Goal: Information Seeking & Learning: Find specific fact

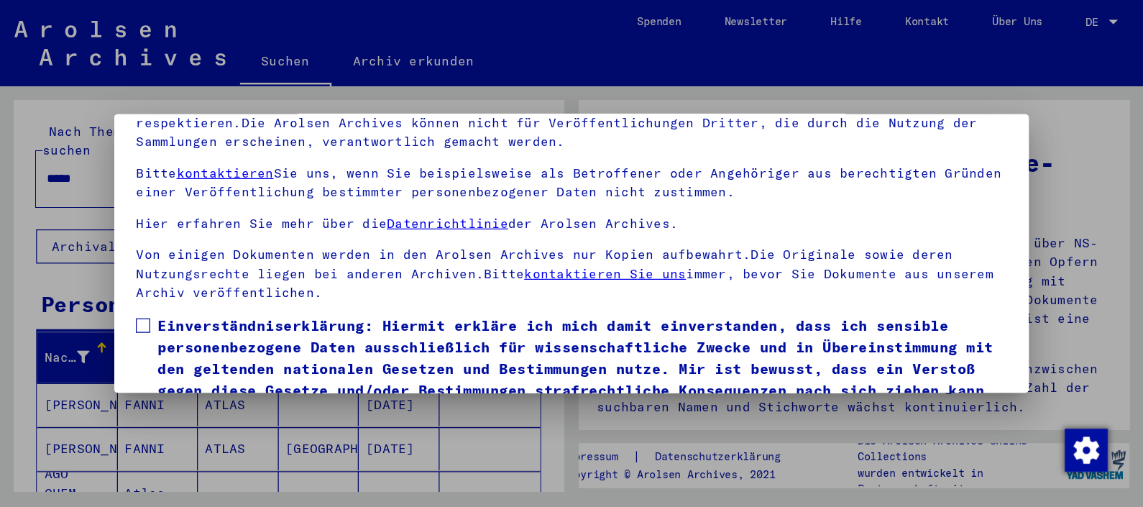
scroll to position [112, 0]
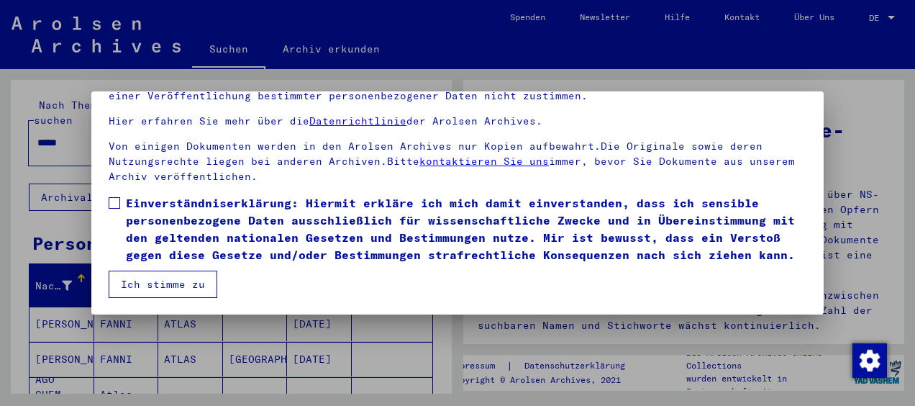
click at [117, 197] on span at bounding box center [115, 203] width 12 height 12
click at [134, 277] on button "Ich stimme zu" at bounding box center [163, 283] width 109 height 27
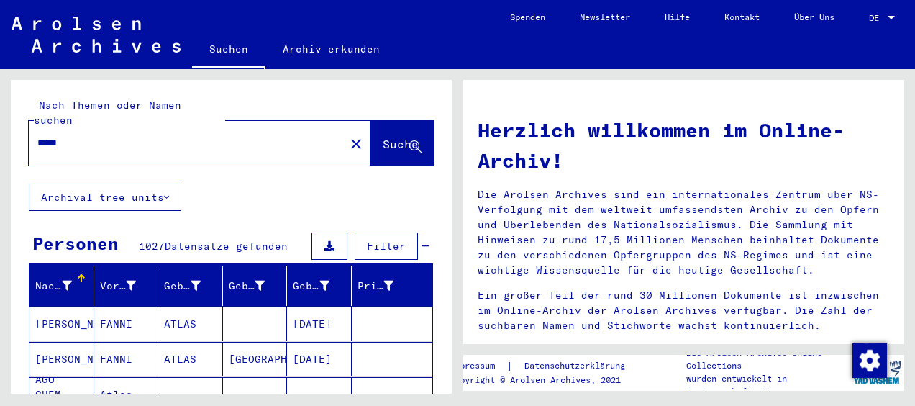
click at [96, 127] on div "*****" at bounding box center [178, 143] width 298 height 32
click at [96, 135] on input "*****" at bounding box center [182, 142] width 290 height 15
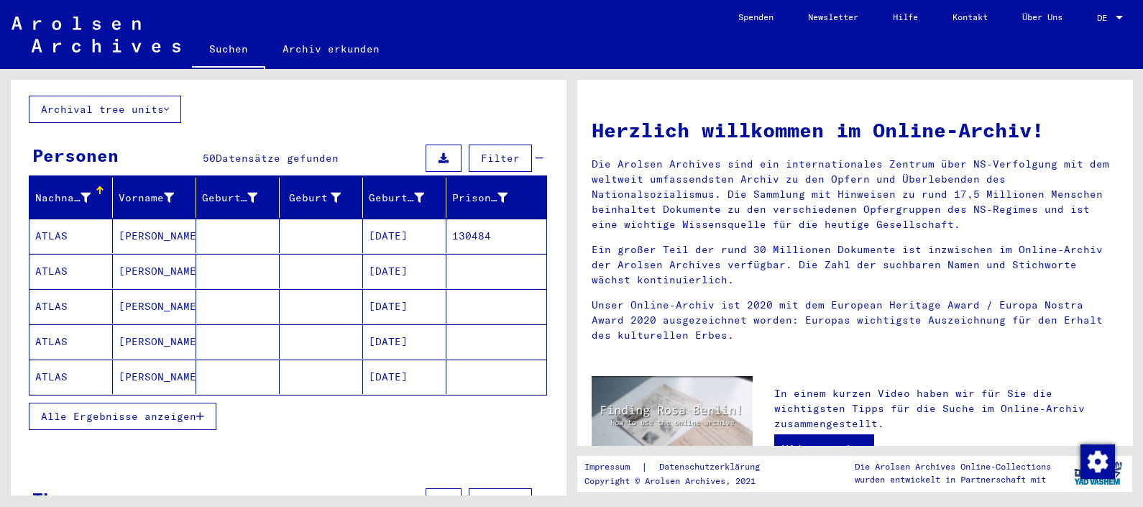
click at [104, 405] on span "Alle Ergebnisse anzeigen" at bounding box center [118, 416] width 155 height 13
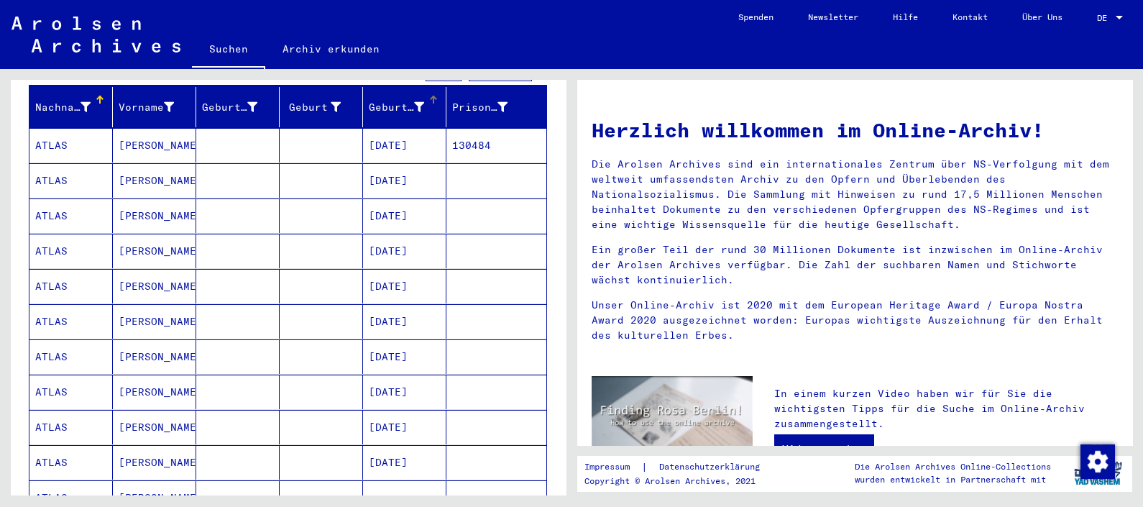
click at [374, 100] on div "Geburtsdatum" at bounding box center [396, 107] width 55 height 15
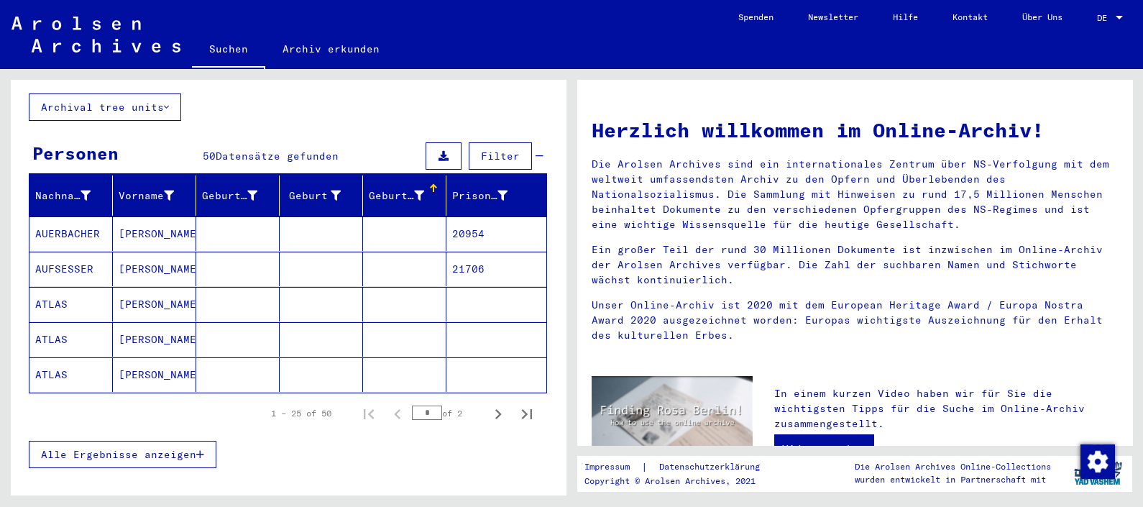
scroll to position [89, 0]
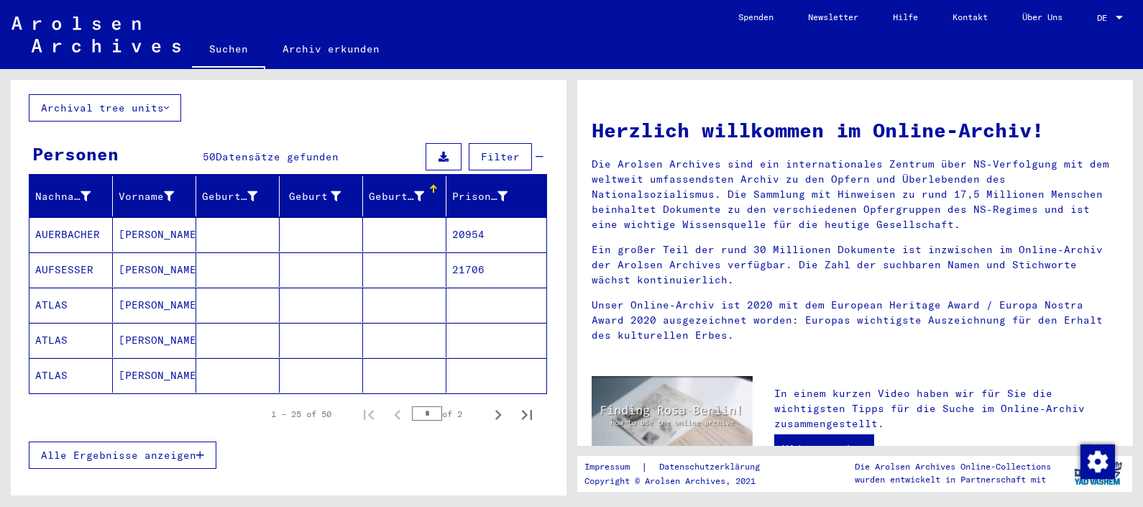
click at [108, 405] on span "Alle Ergebnisse anzeigen" at bounding box center [118, 455] width 155 height 13
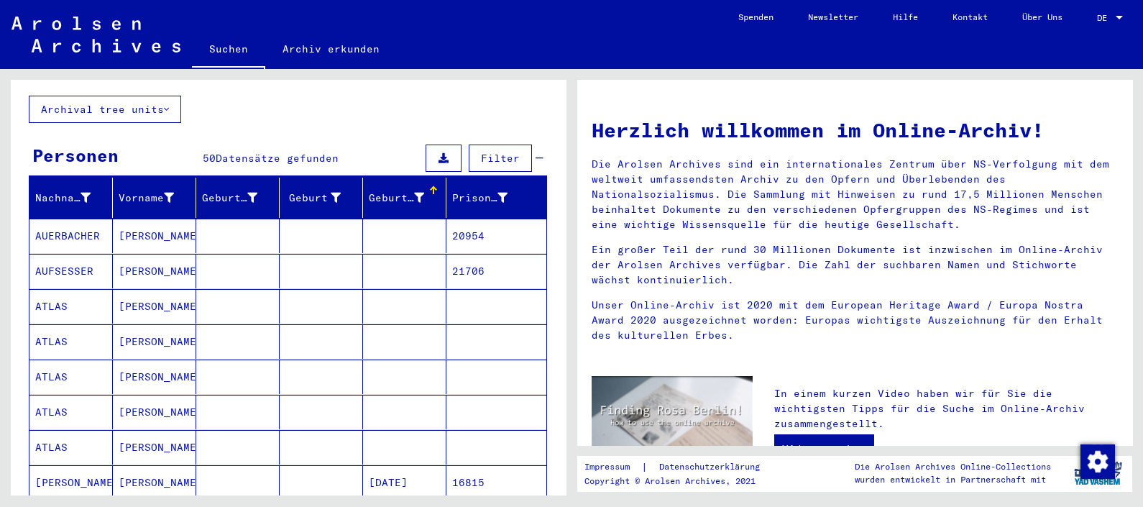
scroll to position [88, 0]
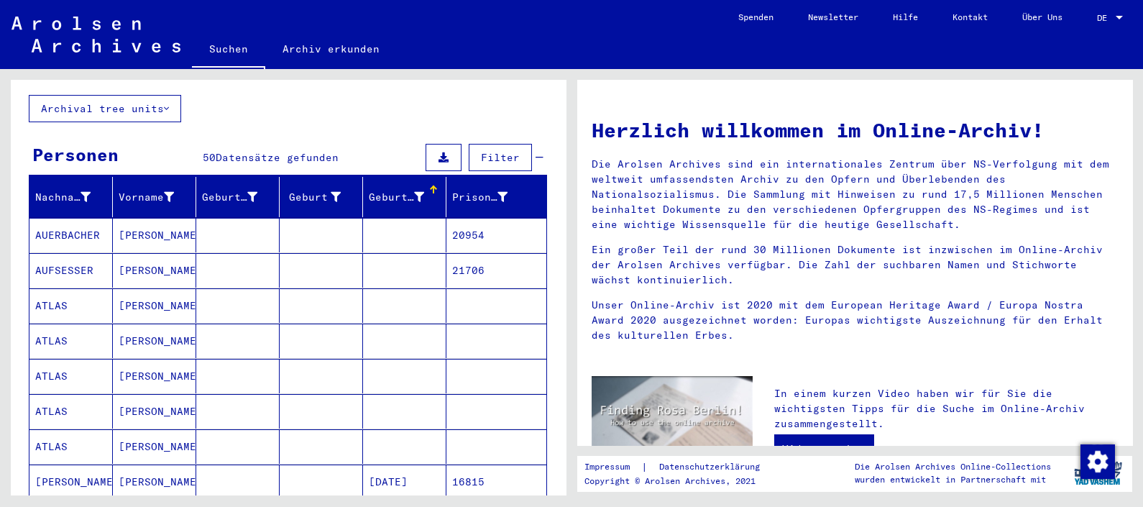
click at [56, 292] on mat-cell "ATLAS" at bounding box center [70, 305] width 83 height 35
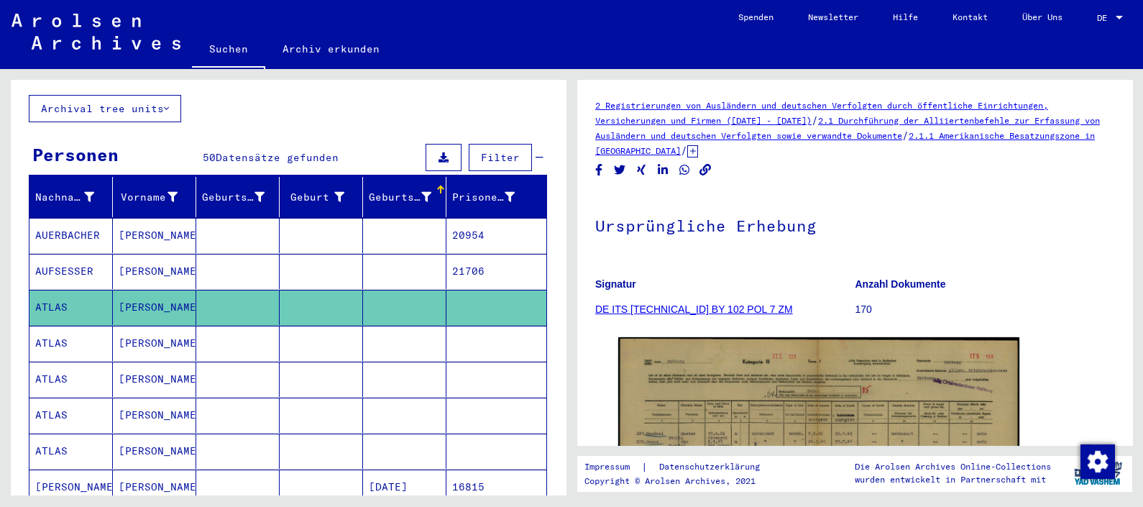
click at [54, 326] on mat-cell "ATLAS" at bounding box center [70, 343] width 83 height 35
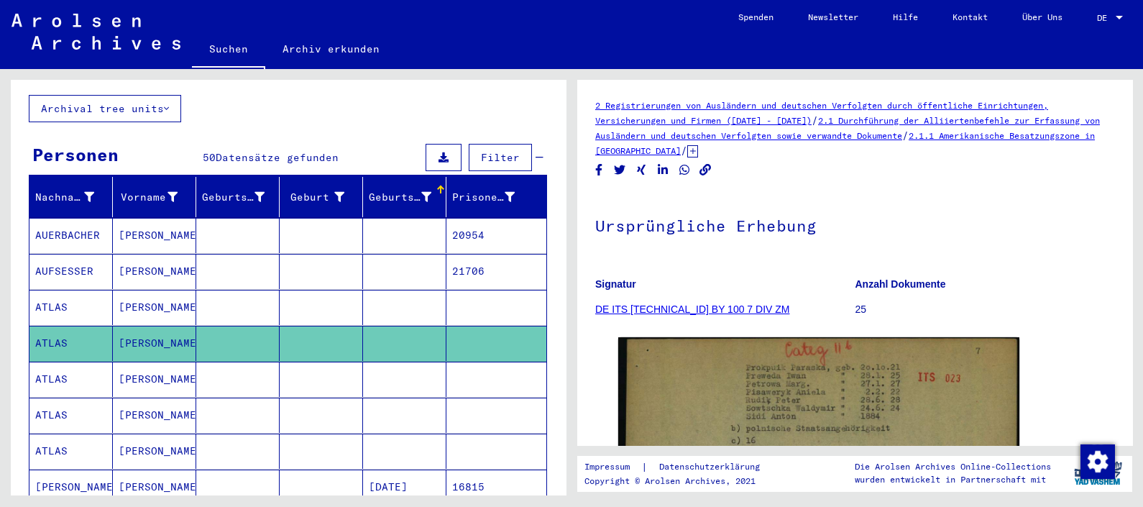
click at [74, 362] on mat-cell "ATLAS" at bounding box center [70, 379] width 83 height 35
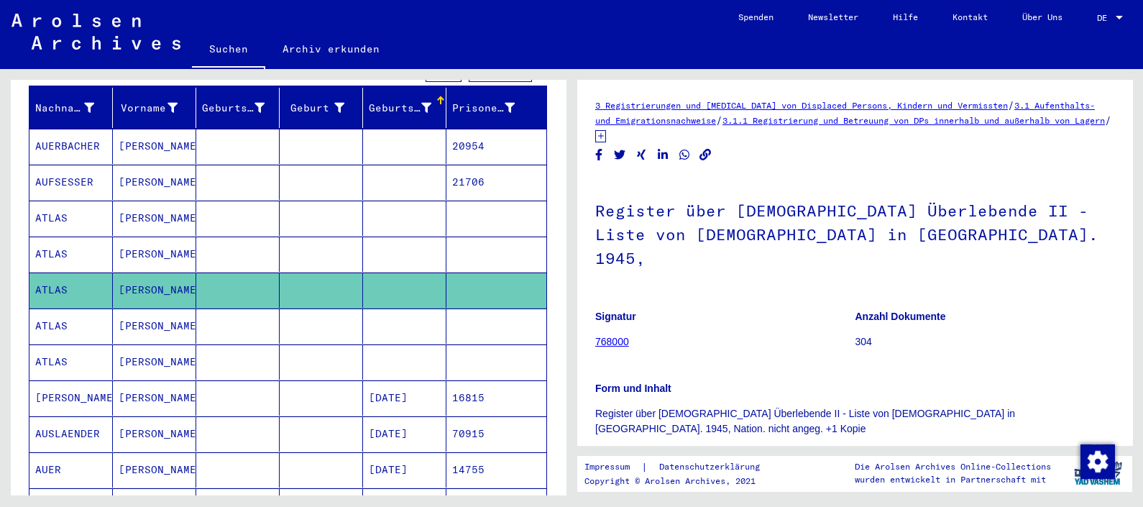
scroll to position [178, 0]
click at [163, 308] on mat-cell "[PERSON_NAME]" at bounding box center [154, 325] width 83 height 35
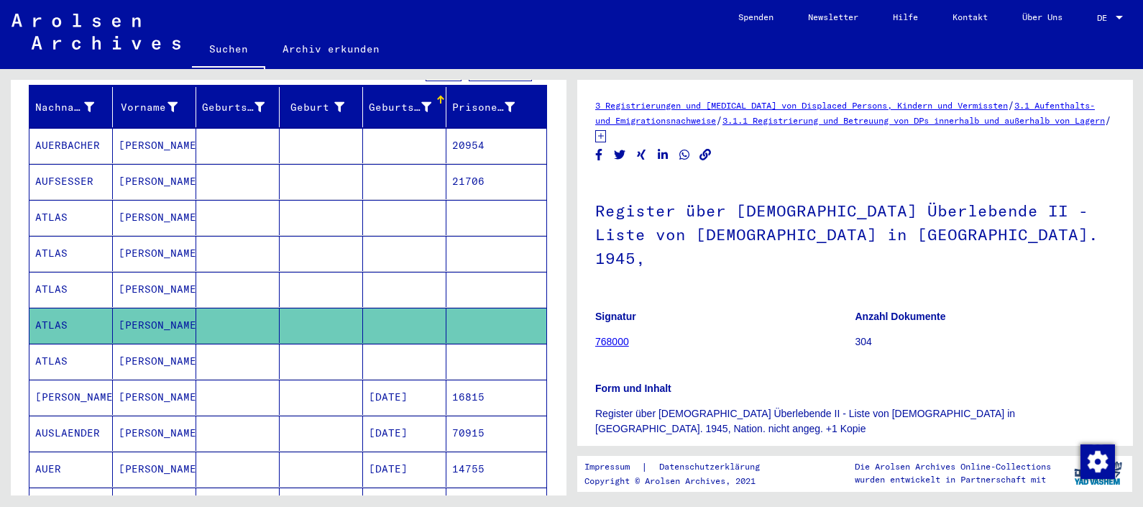
click at [155, 344] on mat-cell "[PERSON_NAME]" at bounding box center [154, 361] width 83 height 35
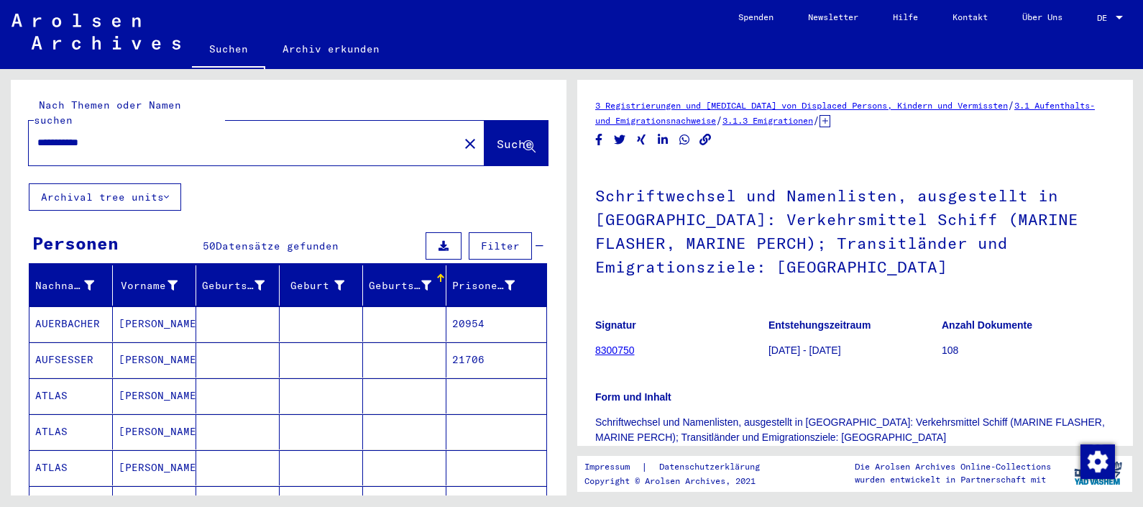
click at [101, 135] on input "**********" at bounding box center [243, 142] width 413 height 15
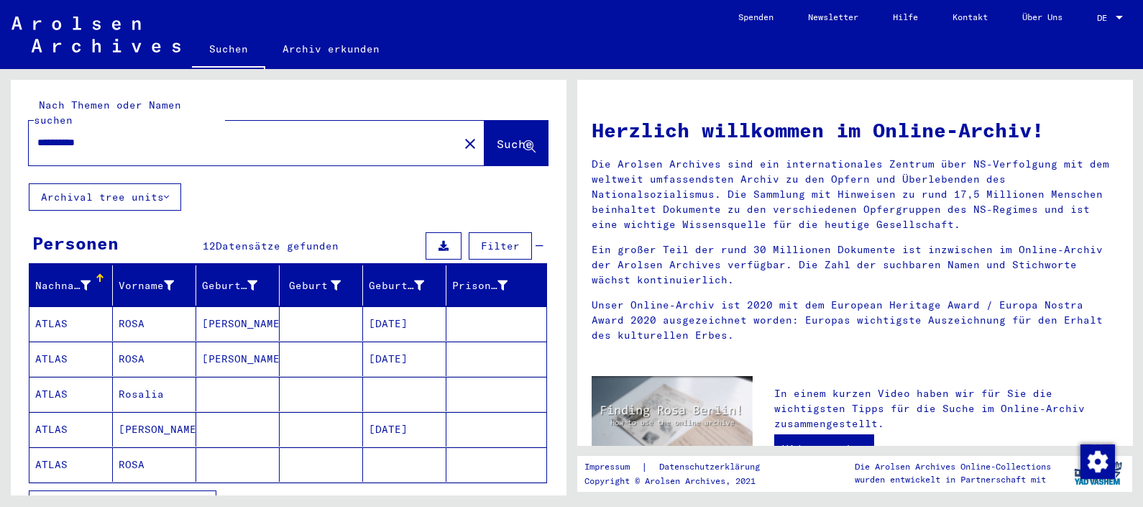
click at [155, 405] on span "Alle Ergebnisse anzeigen" at bounding box center [118, 504] width 155 height 13
click at [380, 278] on div "Geburtsdatum" at bounding box center [396, 285] width 55 height 15
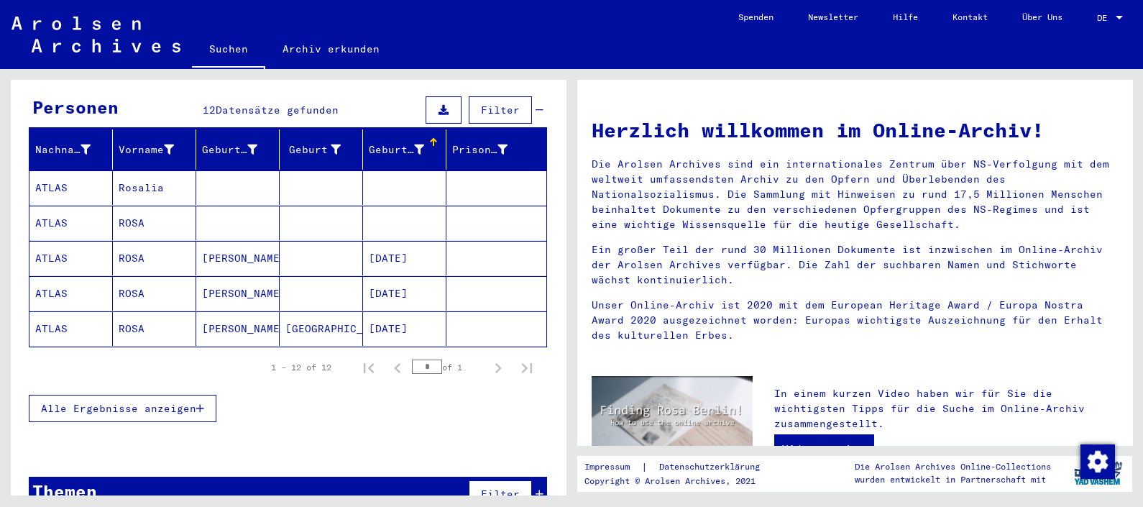
scroll to position [152, 0]
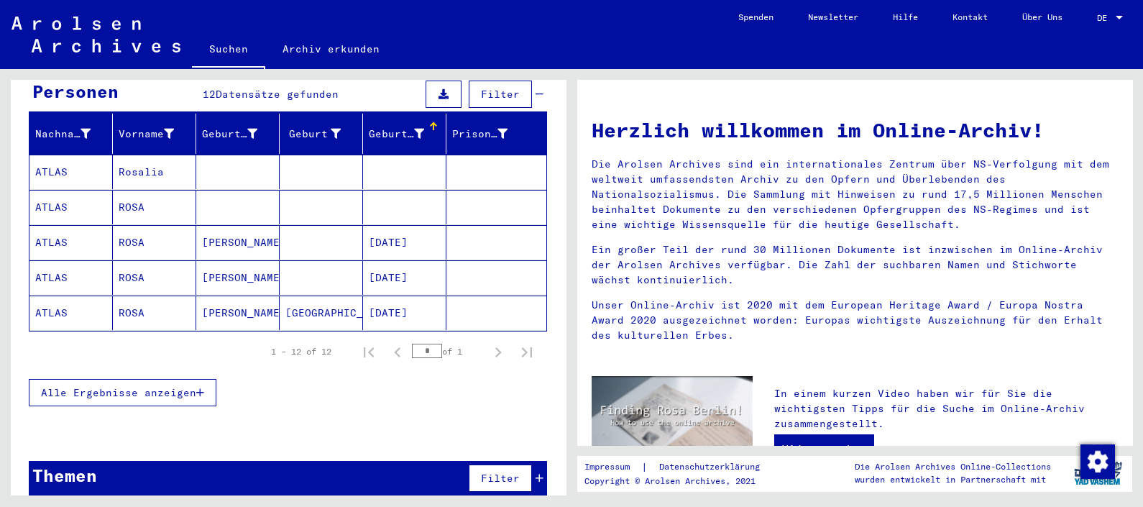
click at [133, 386] on span "Alle Ergebnisse anzeigen" at bounding box center [118, 392] width 155 height 13
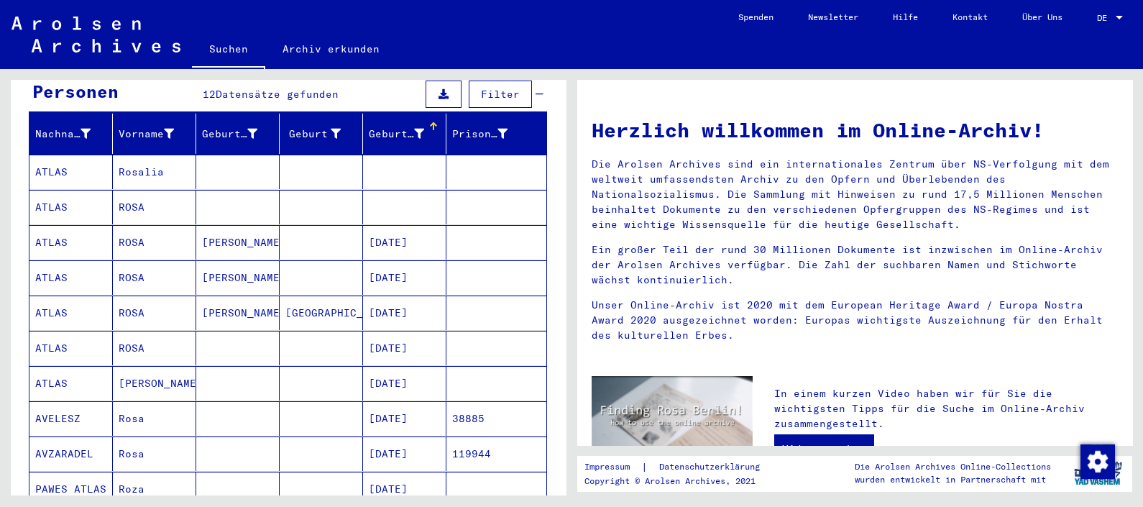
click at [101, 331] on mat-cell "ATLAS" at bounding box center [70, 348] width 83 height 35
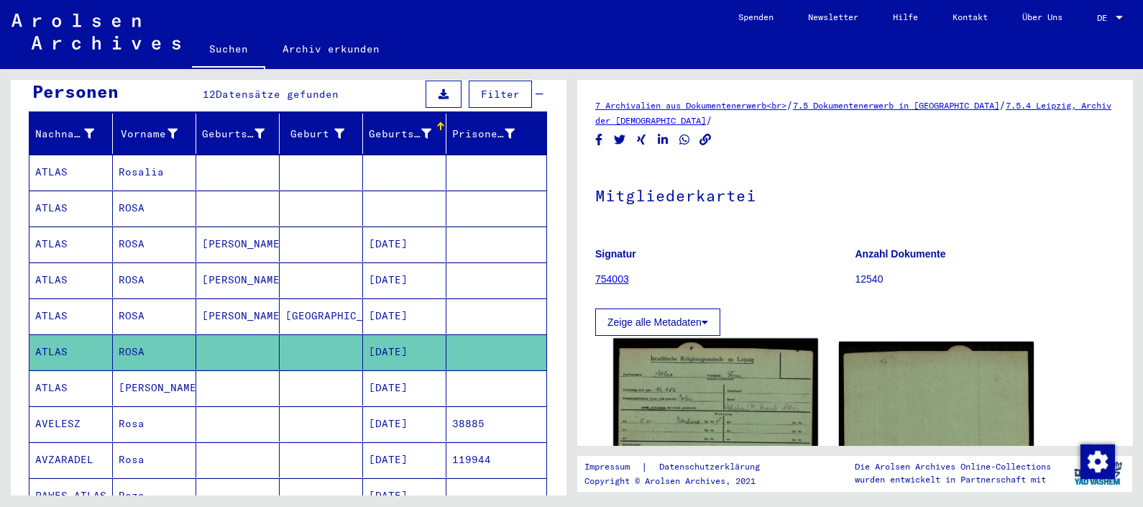
click at [700, 405] on img at bounding box center [715, 401] width 205 height 125
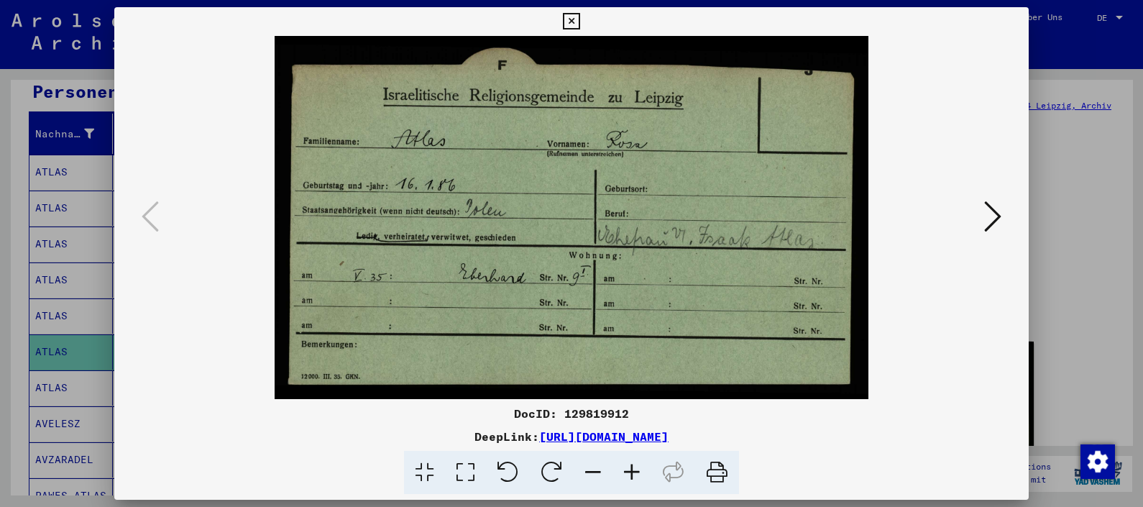
click at [914, 243] on div at bounding box center [571, 253] width 1143 height 507
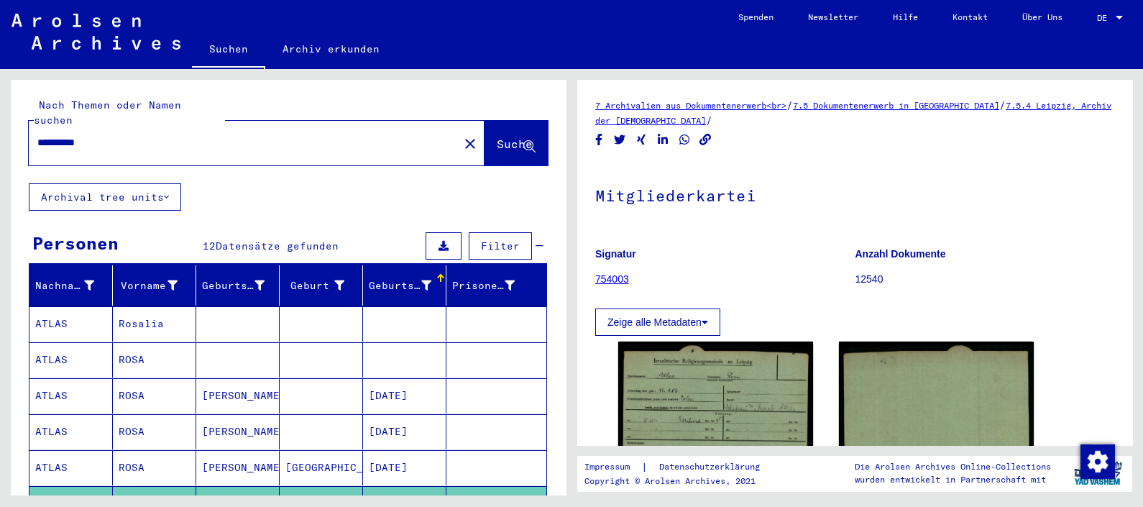
click at [91, 135] on input "**********" at bounding box center [243, 142] width 413 height 15
type input "**********"
